Goal: Task Accomplishment & Management: Use online tool/utility

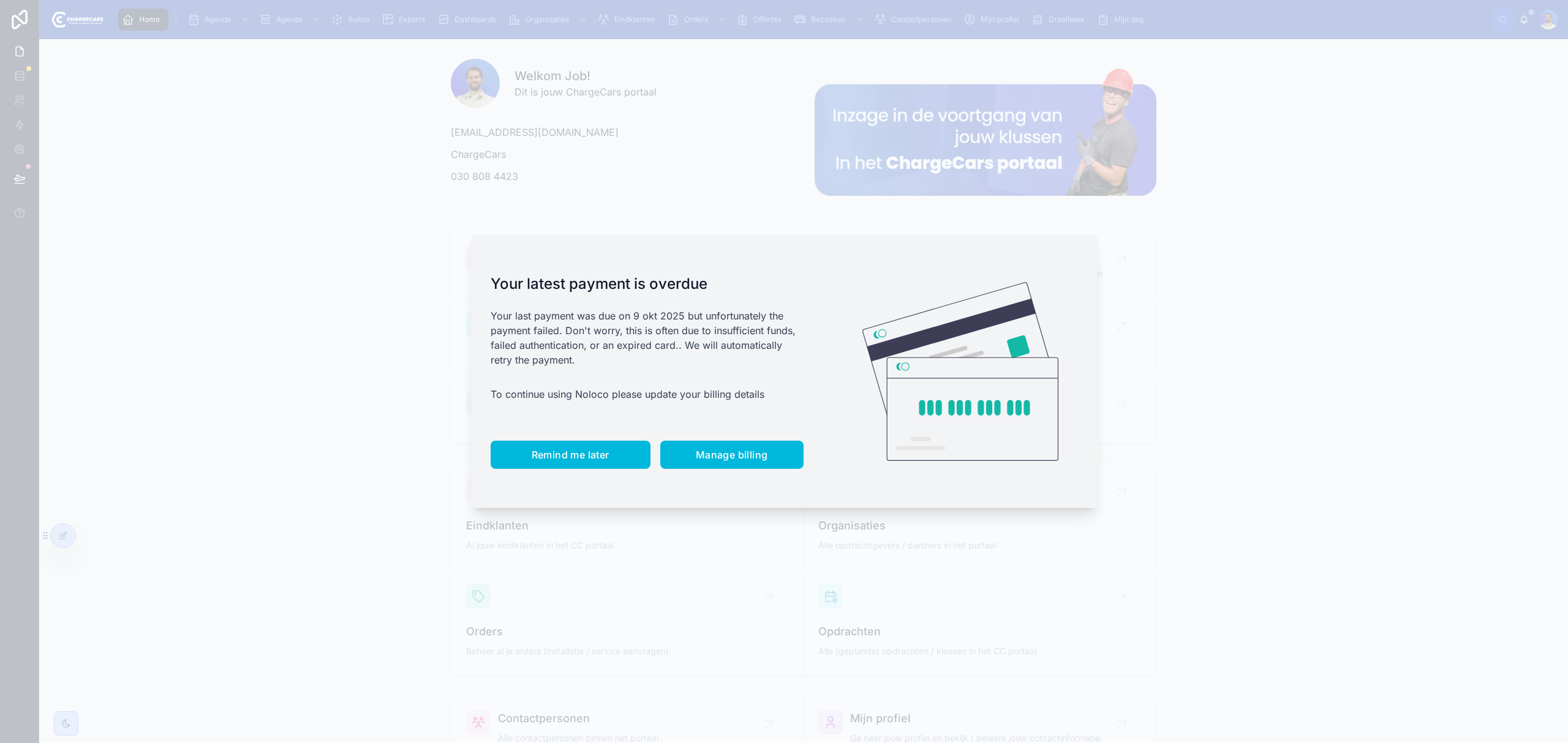
click at [556, 459] on span "Remind me later" at bounding box center [570, 455] width 78 height 12
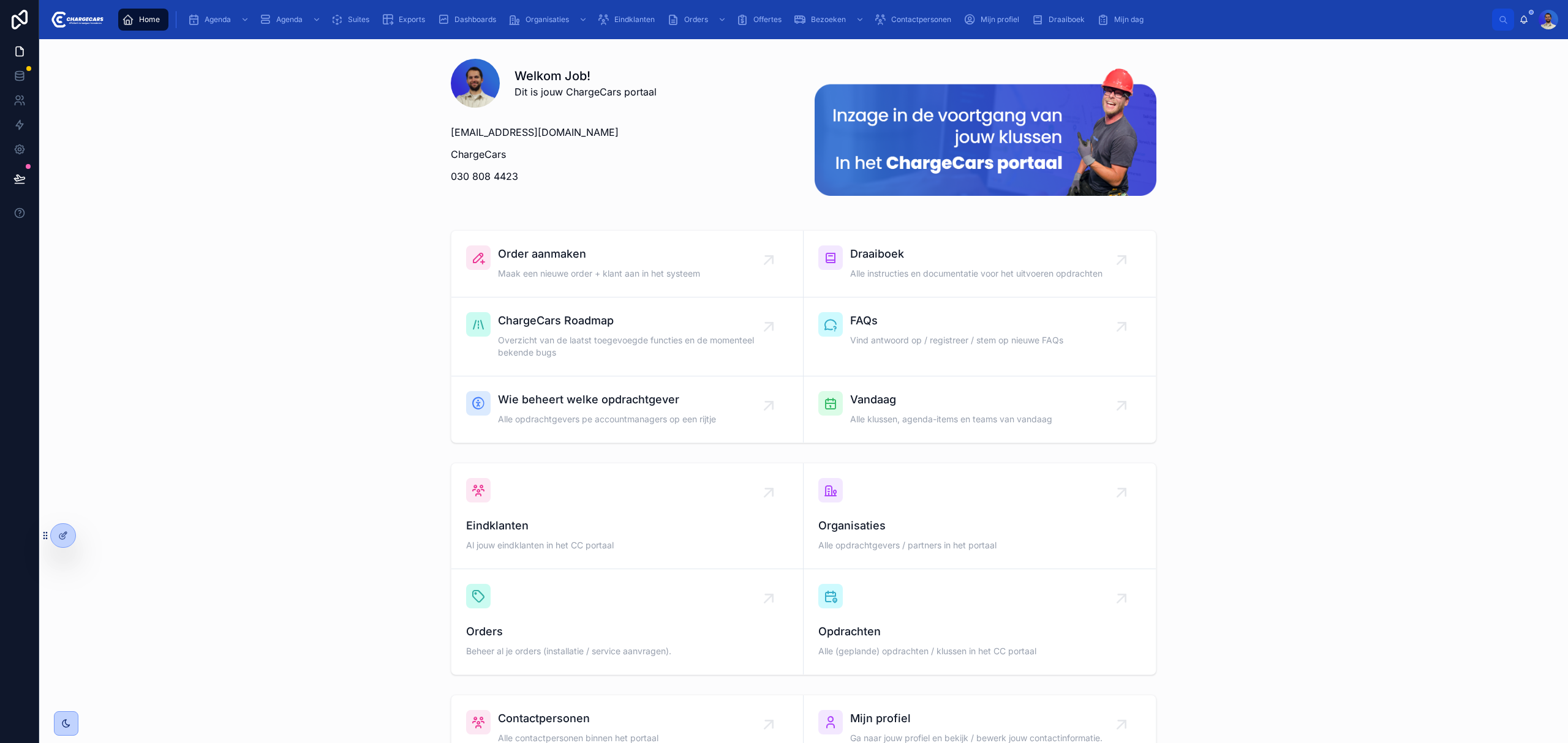
click at [868, 400] on span "Vandaag" at bounding box center [951, 400] width 202 height 17
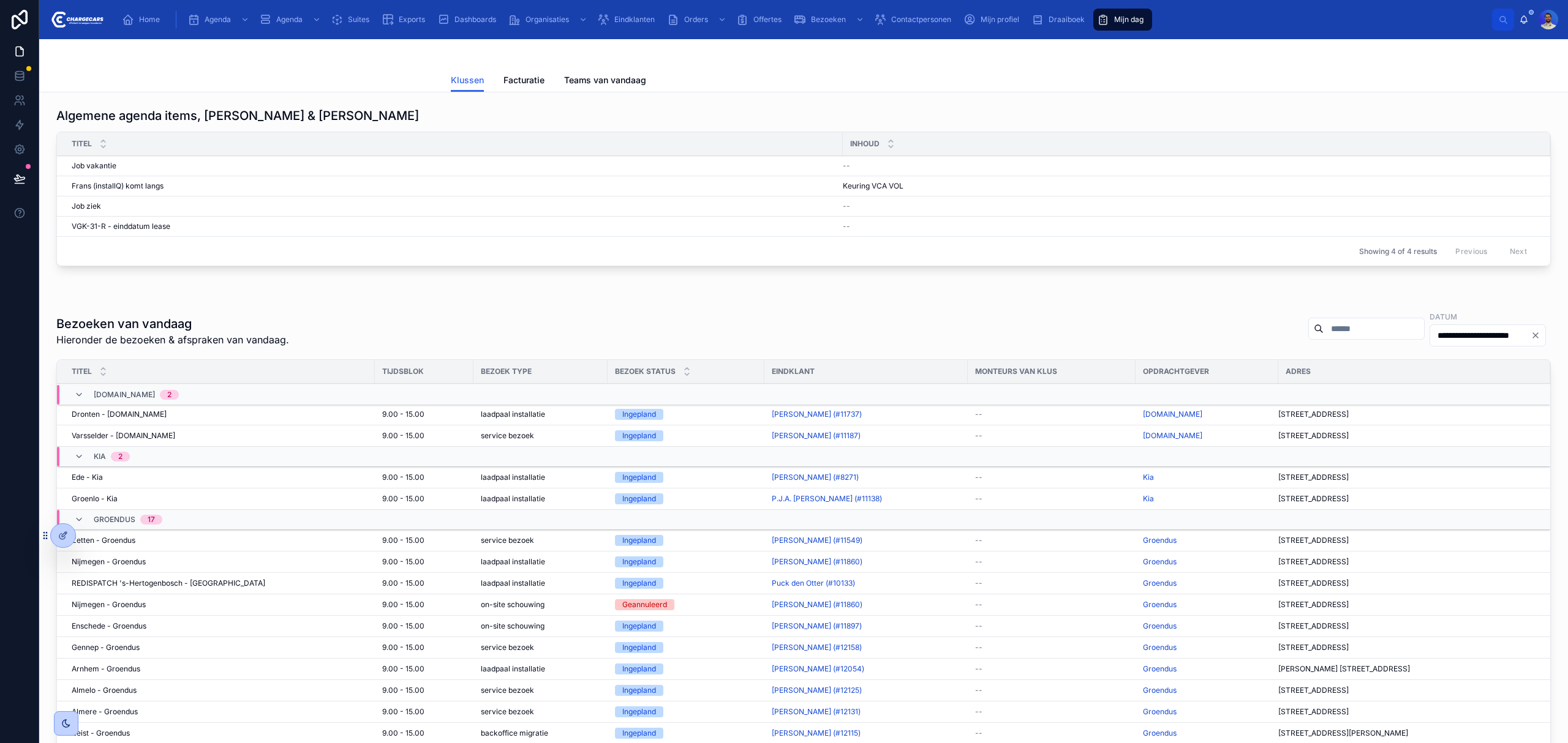
click at [1324, 334] on input "text" at bounding box center [1374, 328] width 100 height 17
type input "*******"
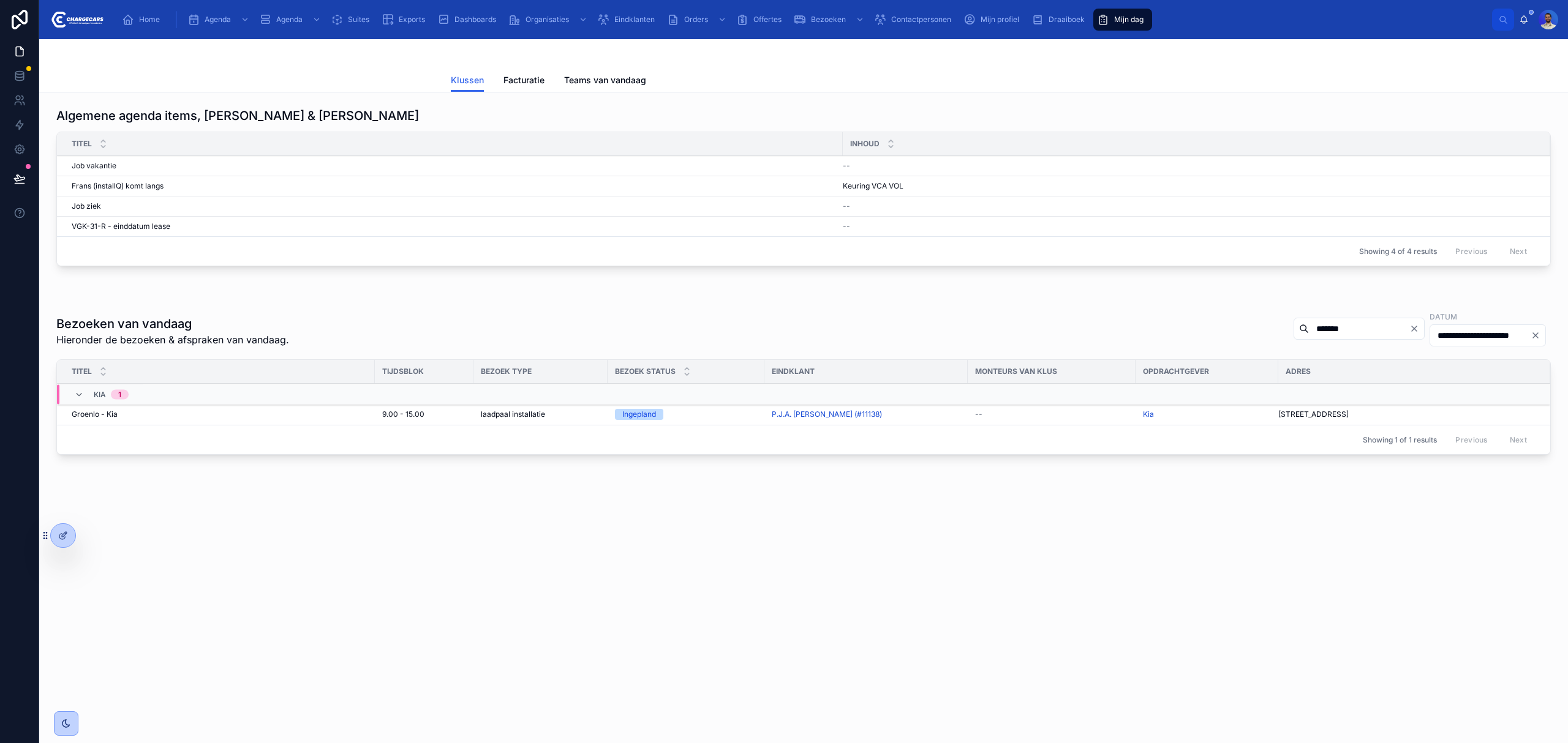
click at [262, 424] on td "Groenlo - [PERSON_NAME] - Kia" at bounding box center [215, 415] width 318 height 21
click at [222, 417] on div "Groenlo - [PERSON_NAME] - Kia" at bounding box center [219, 415] width 296 height 10
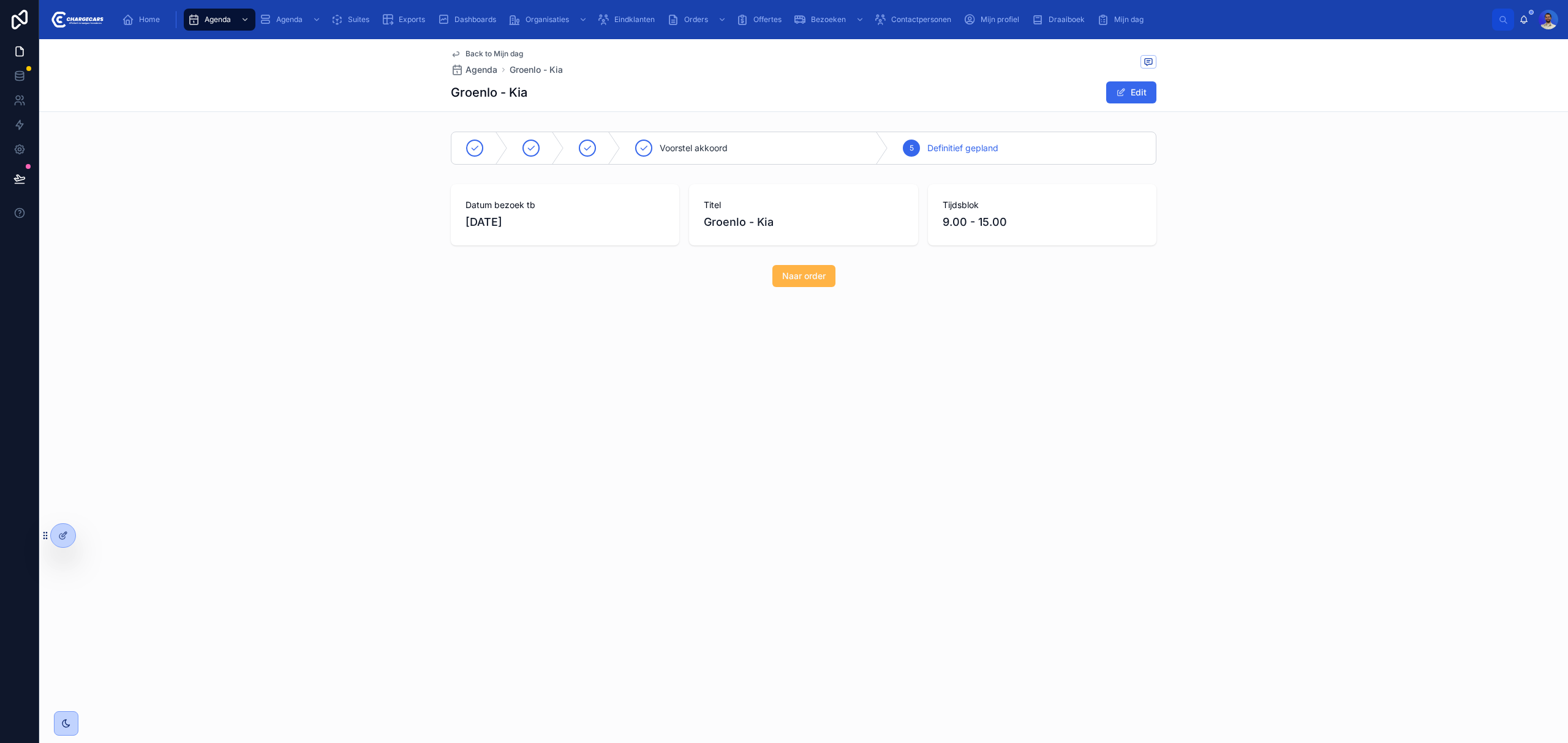
click at [818, 275] on span "Naar order" at bounding box center [803, 276] width 44 height 12
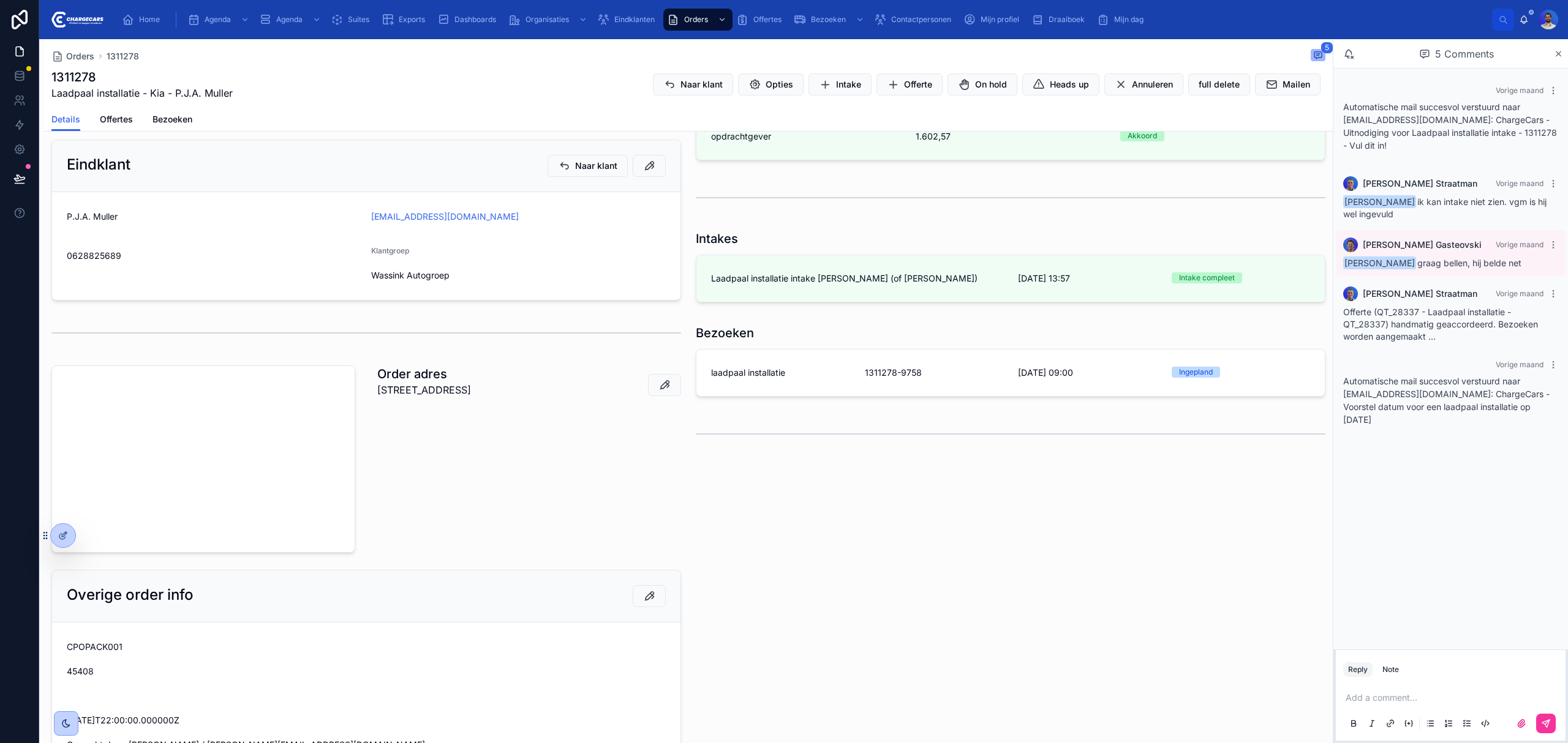
scroll to position [245, 0]
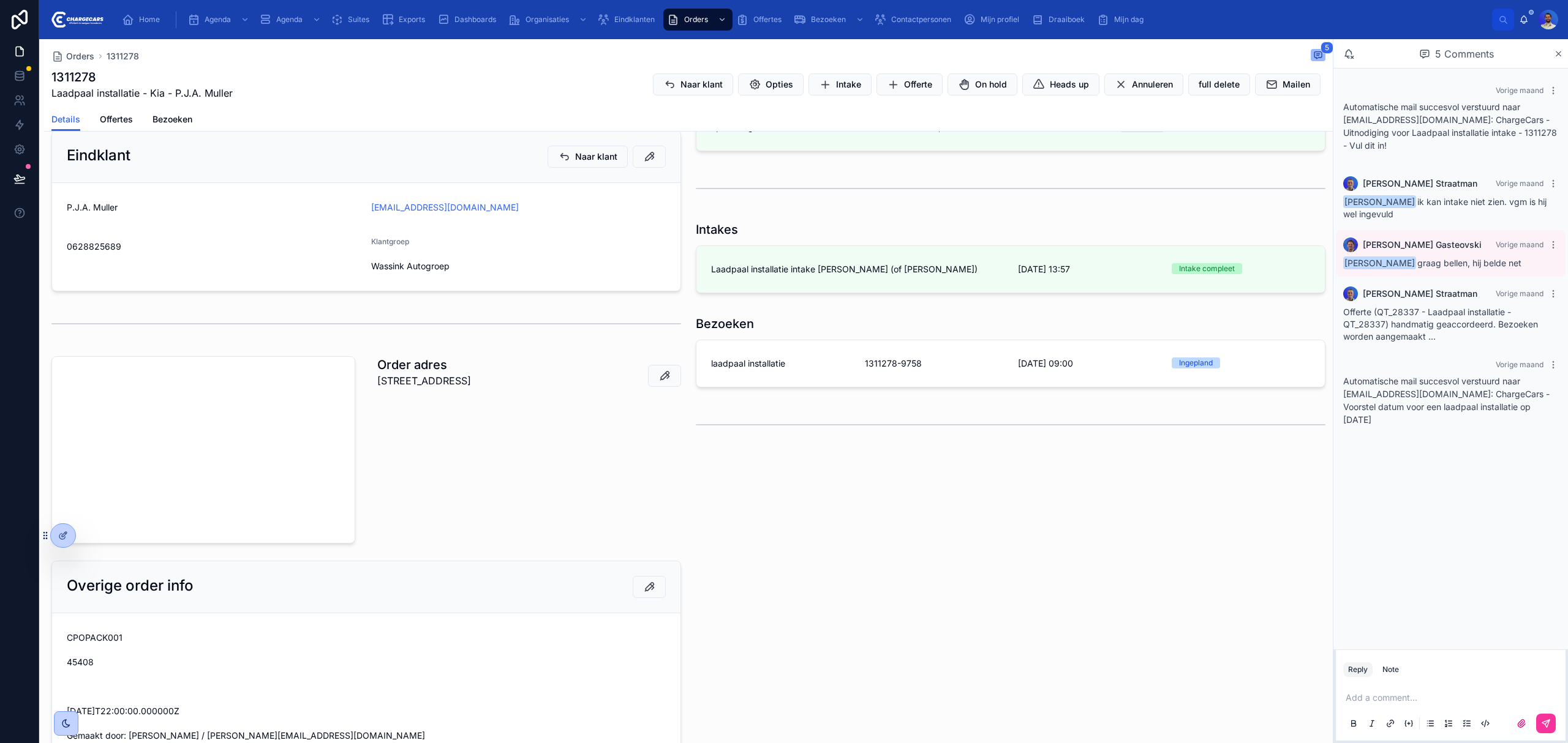
click at [432, 384] on p "[STREET_ADDRESS]" at bounding box center [424, 381] width 94 height 15
copy p "[STREET_ADDRESS]"
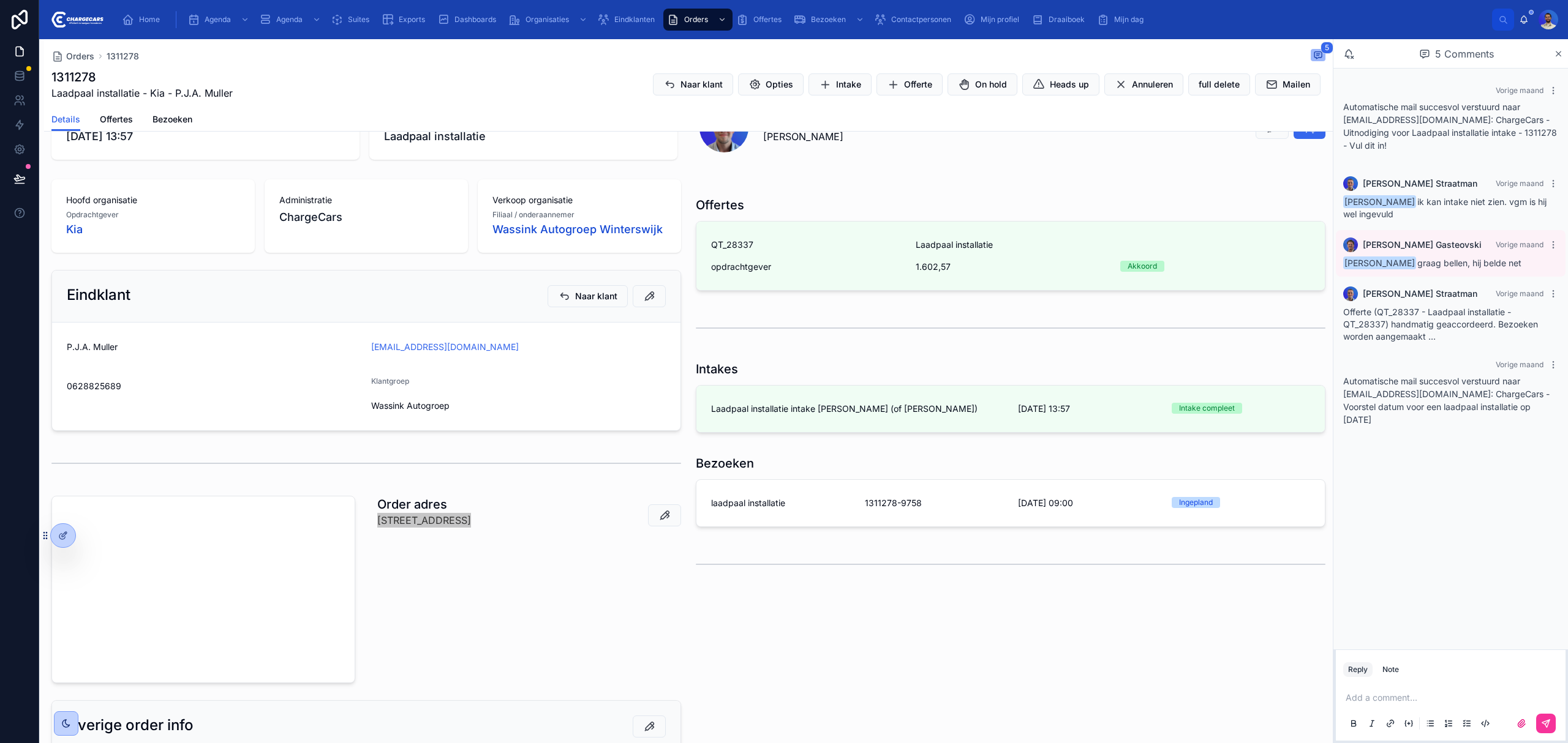
scroll to position [0, 0]
